Goal: Task Accomplishment & Management: Manage account settings

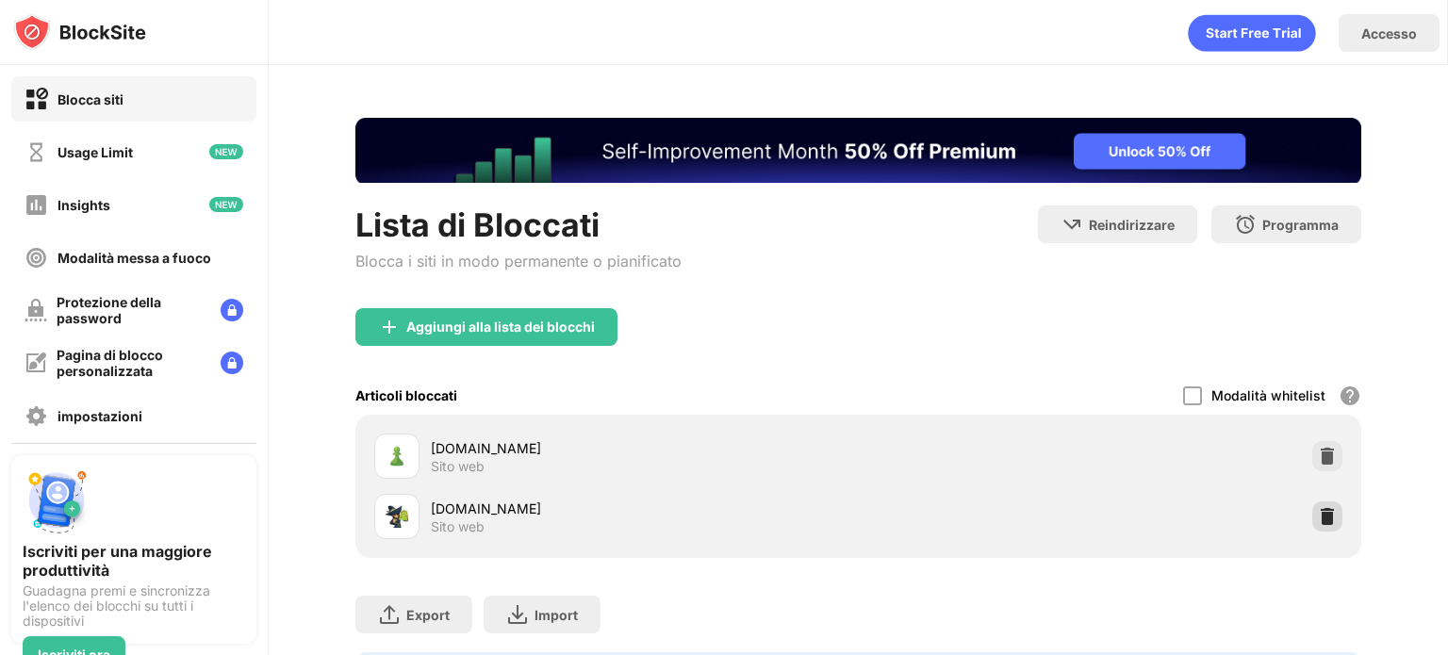
click at [1318, 508] on img at bounding box center [1327, 516] width 19 height 19
